Goal: Download file/media

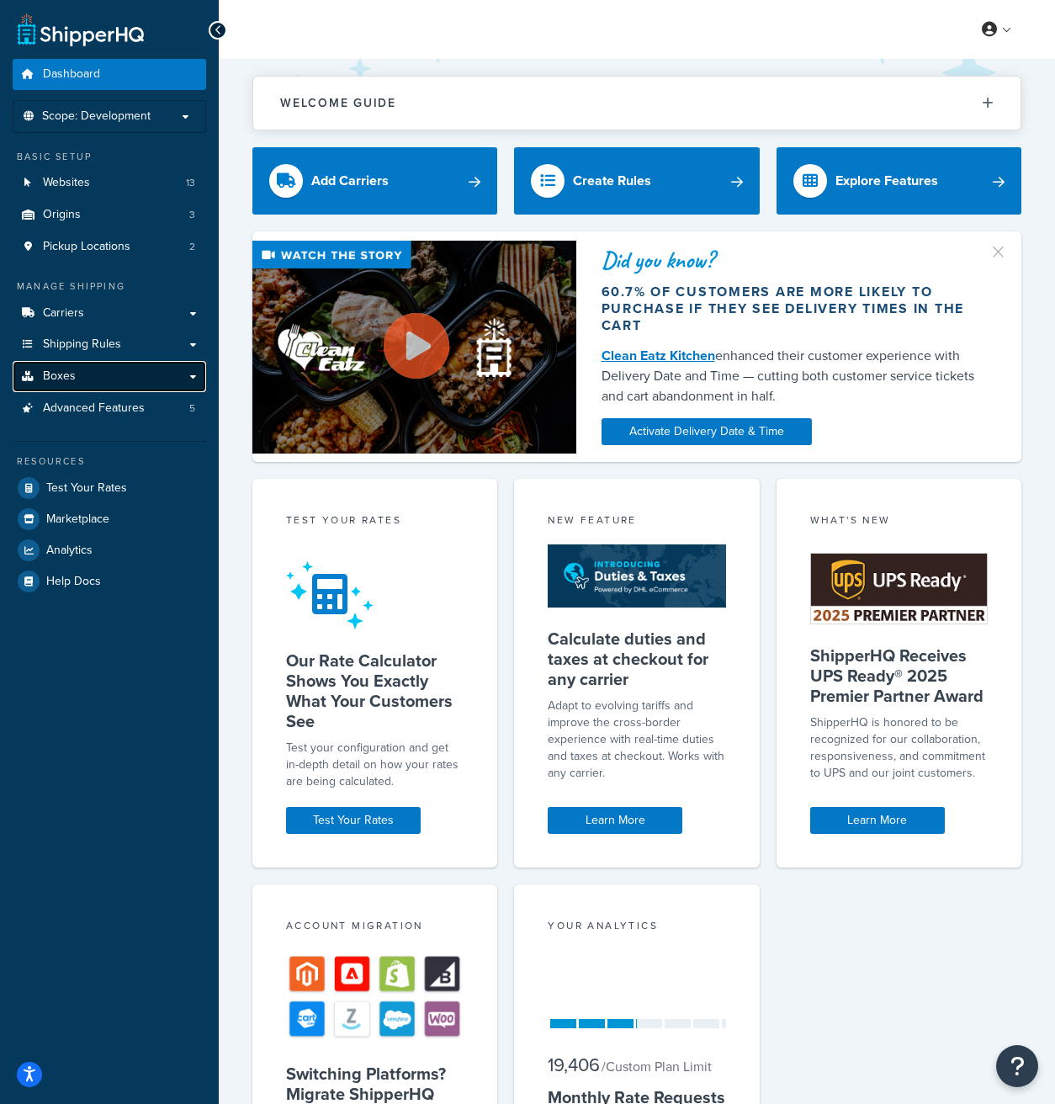
click at [110, 380] on link "Boxes" at bounding box center [110, 376] width 194 height 31
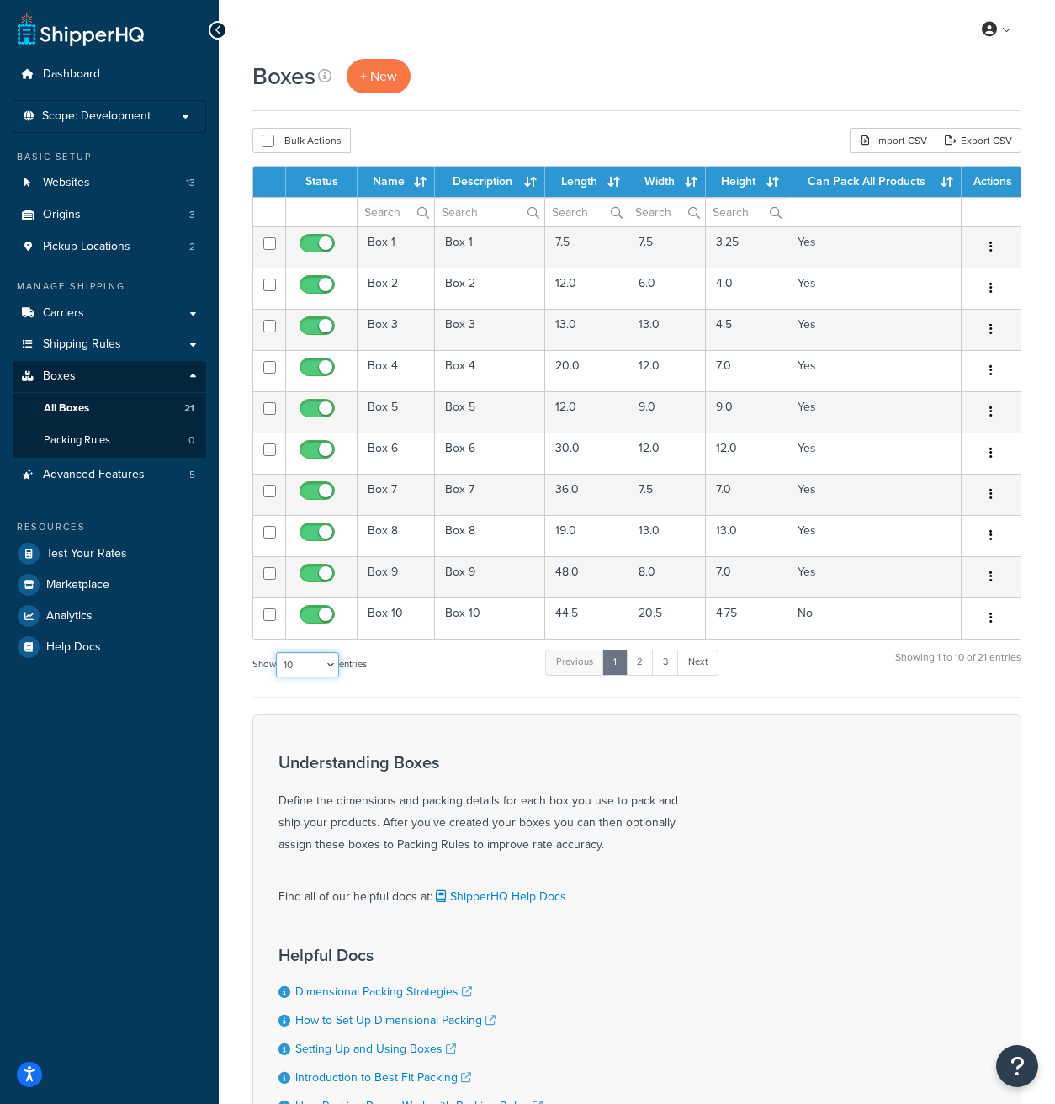
click at [337, 662] on select "10 15 25 50 100 1000" at bounding box center [307, 664] width 63 height 25
select select "25"
click at [278, 653] on select "10 15 25 50 100 1000" at bounding box center [307, 664] width 63 height 25
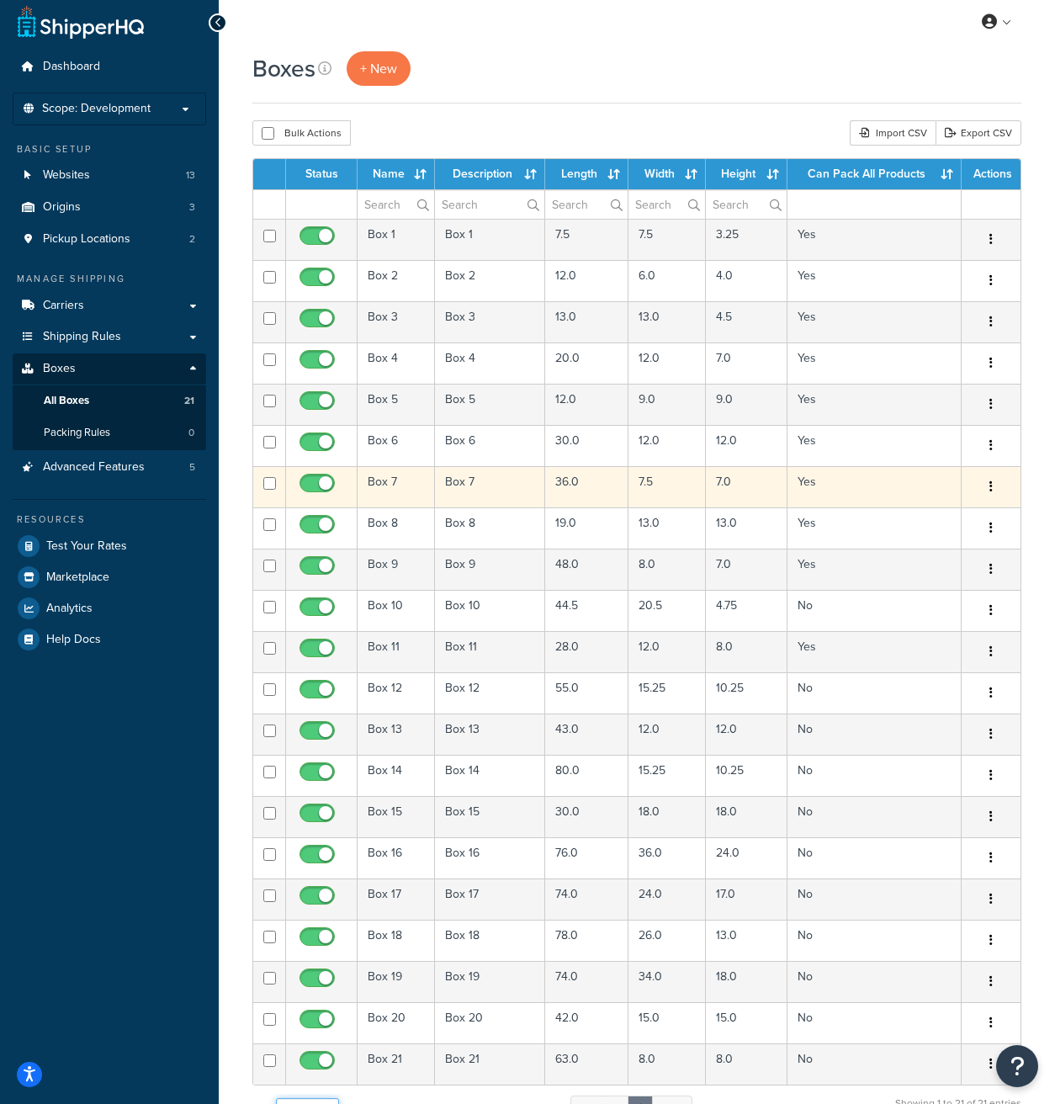
scroll to position [10, 0]
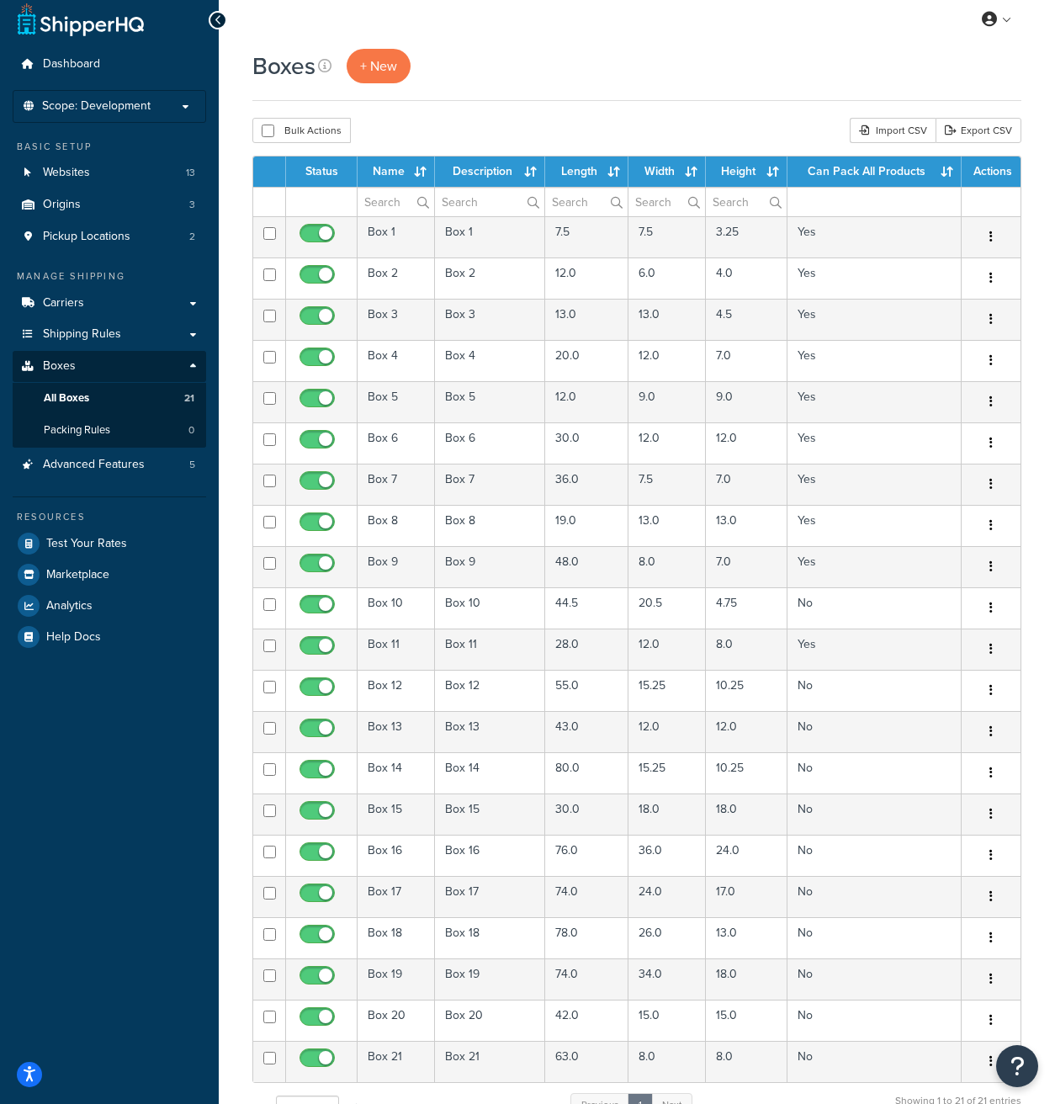
click at [581, 171] on th "Length" at bounding box center [586, 171] width 83 height 30
click at [563, 172] on th "Length" at bounding box center [586, 171] width 83 height 30
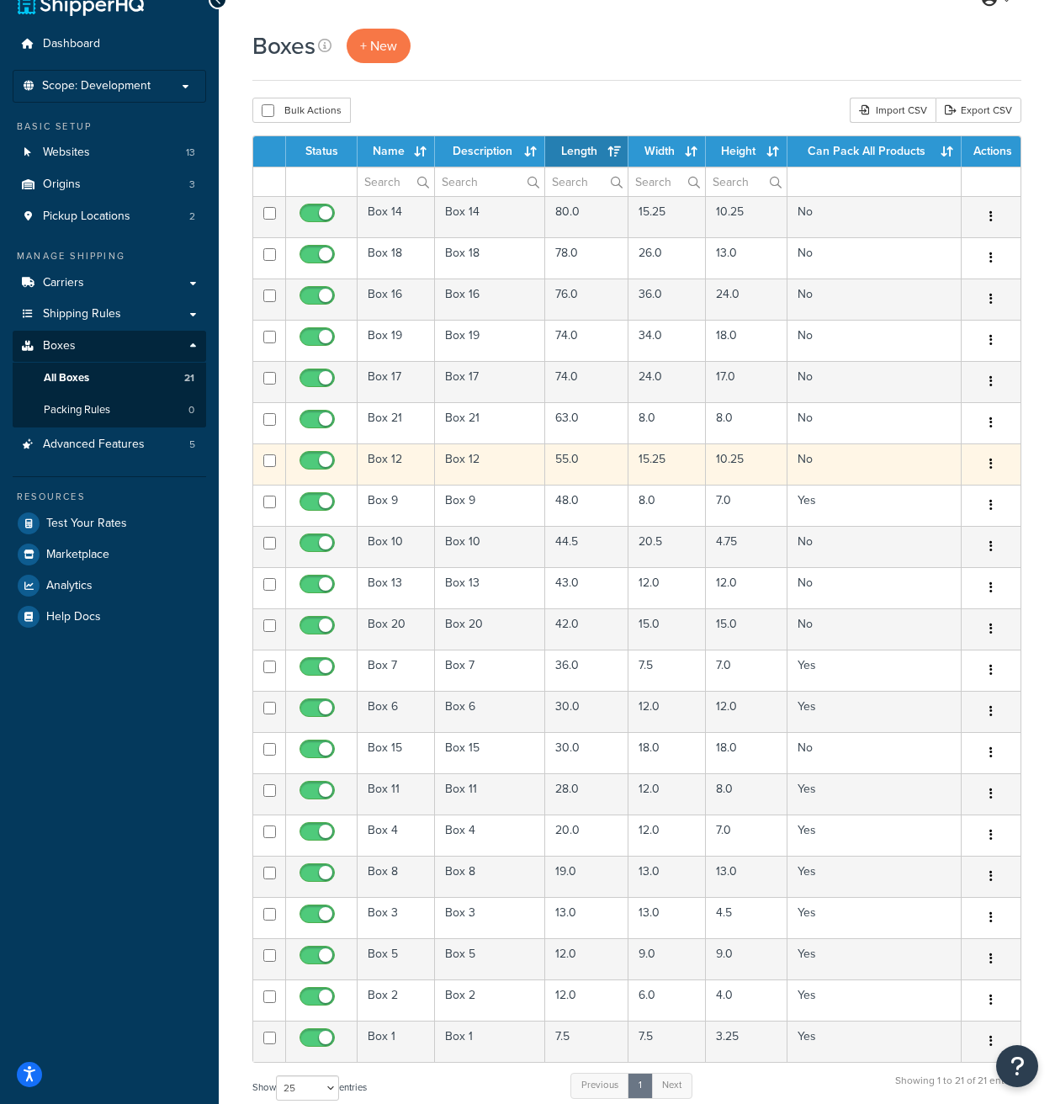
scroll to position [61, 0]
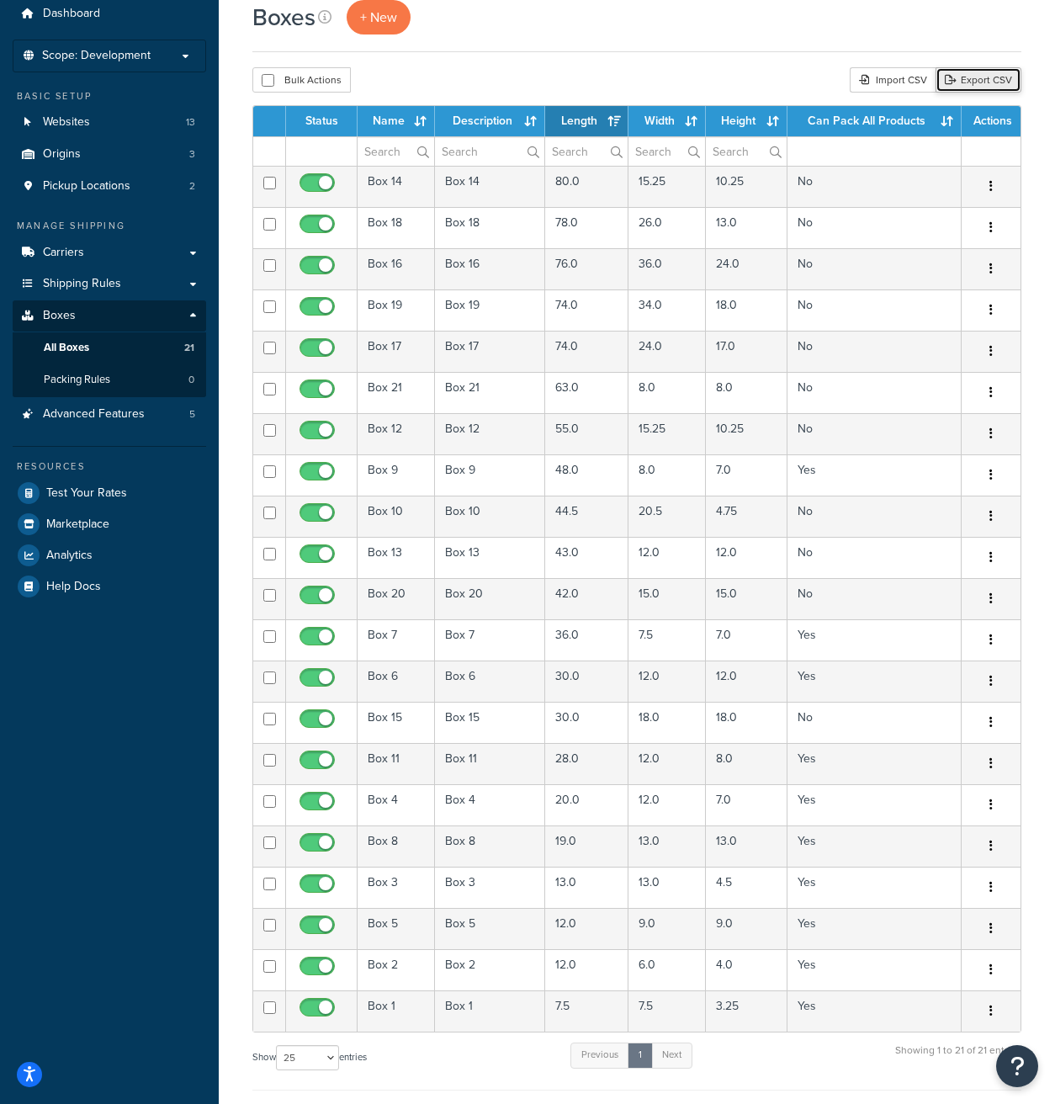
click at [978, 85] on link "Export CSV" at bounding box center [979, 79] width 86 height 25
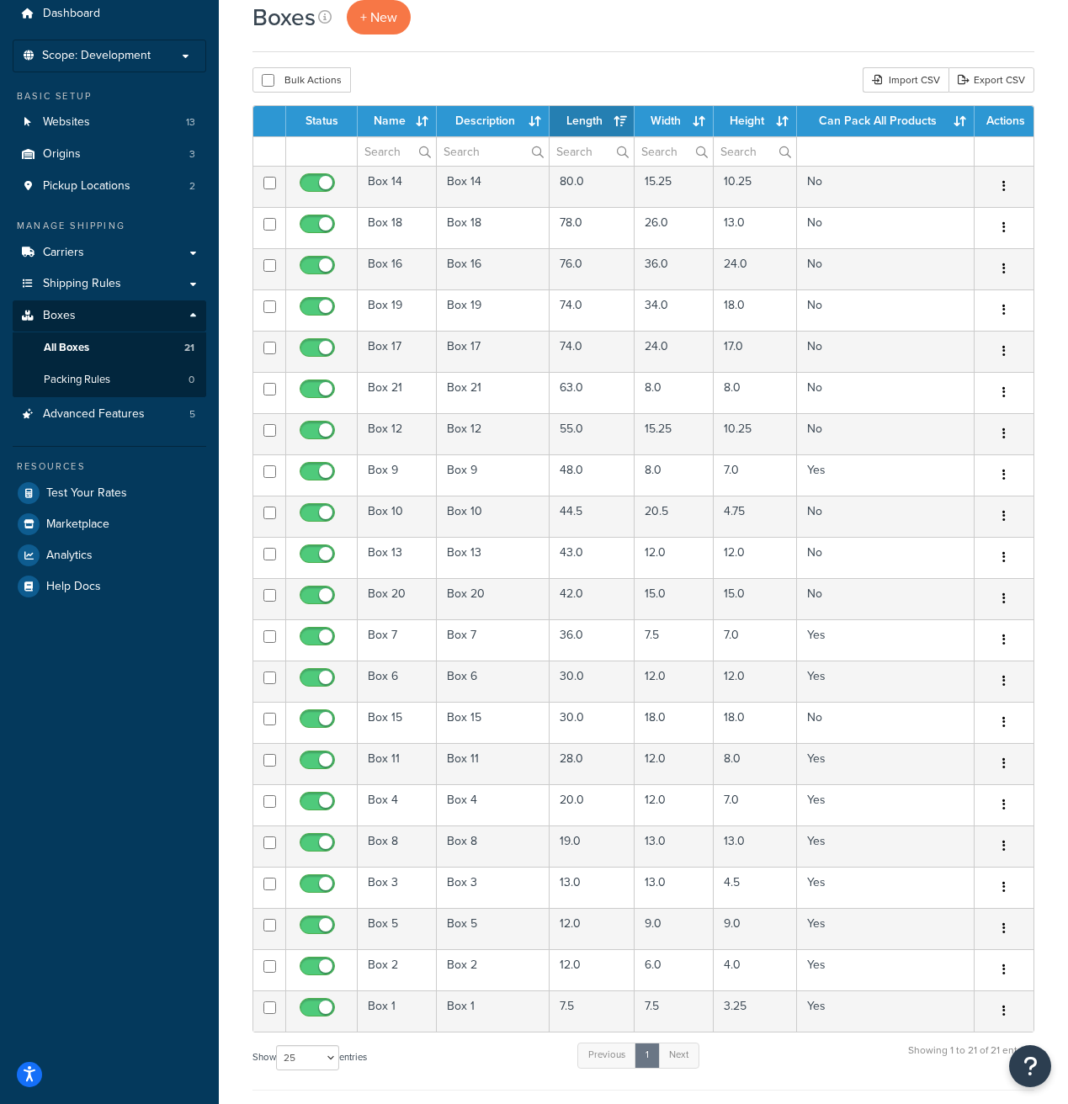
click at [613, 68] on div "Bulk Actions Duplicate Delete Import CSV Export CSV" at bounding box center [643, 79] width 782 height 25
